Goal: Task Accomplishment & Management: Use online tool/utility

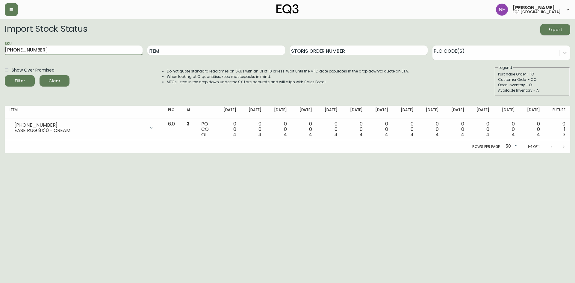
click at [66, 50] on input "[PHONE_NUMBER]" at bounding box center [74, 51] width 138 height 10
click at [224, 50] on input "Item" at bounding box center [216, 51] width 138 height 10
type input "boom"
drag, startPoint x: 103, startPoint y: 49, endPoint x: 0, endPoint y: 62, distance: 104.1
click at [0, 62] on main "Import Stock Status Export SKU [PHONE_NUMBER] Item boom Storis Order Number PLC…" at bounding box center [287, 86] width 575 height 134
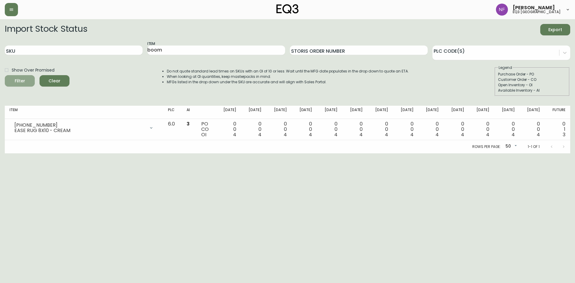
click at [24, 82] on div "Filter" at bounding box center [20, 80] width 10 height 7
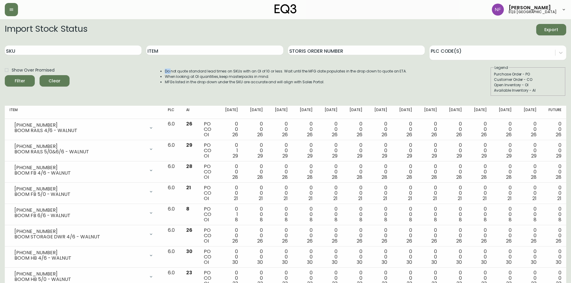
click at [24, 82] on div "Filter Clear" at bounding box center [37, 80] width 65 height 11
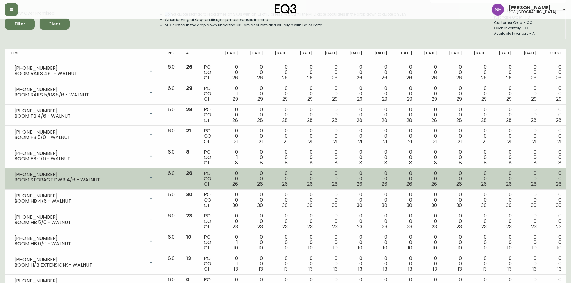
scroll to position [147, 0]
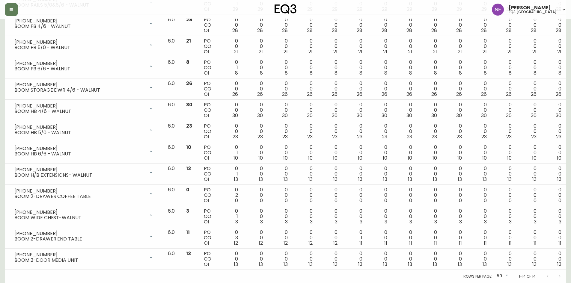
click at [0, 143] on main "Import Stock Status Export SKU Item Storis Order Number PLC Code(s) Show Over P…" at bounding box center [285, 77] width 571 height 411
